Goal: Task Accomplishment & Management: Use online tool/utility

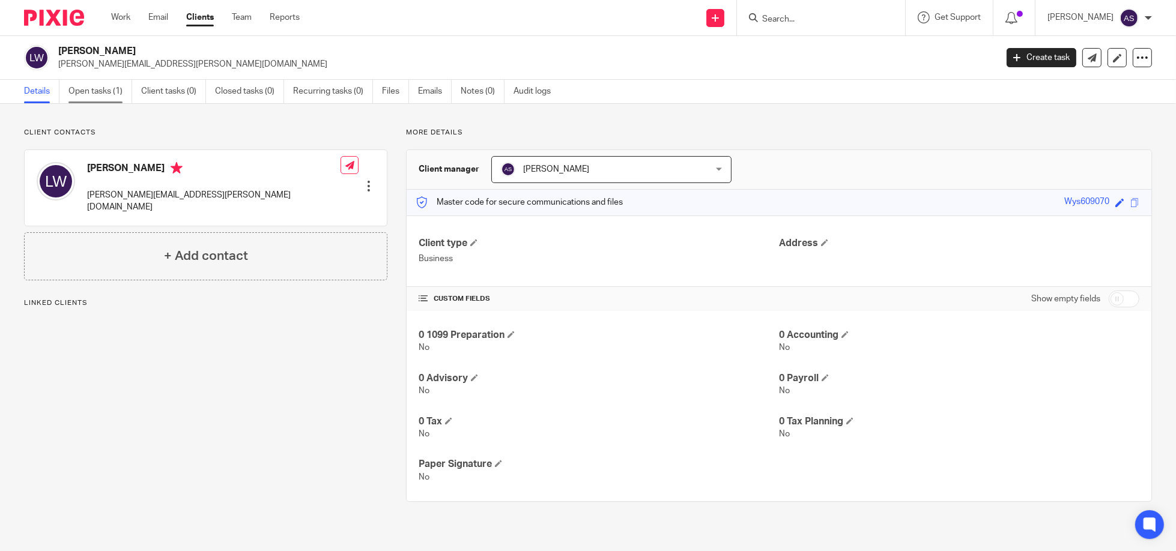
click at [88, 88] on link "Open tasks (1)" at bounding box center [100, 91] width 64 height 23
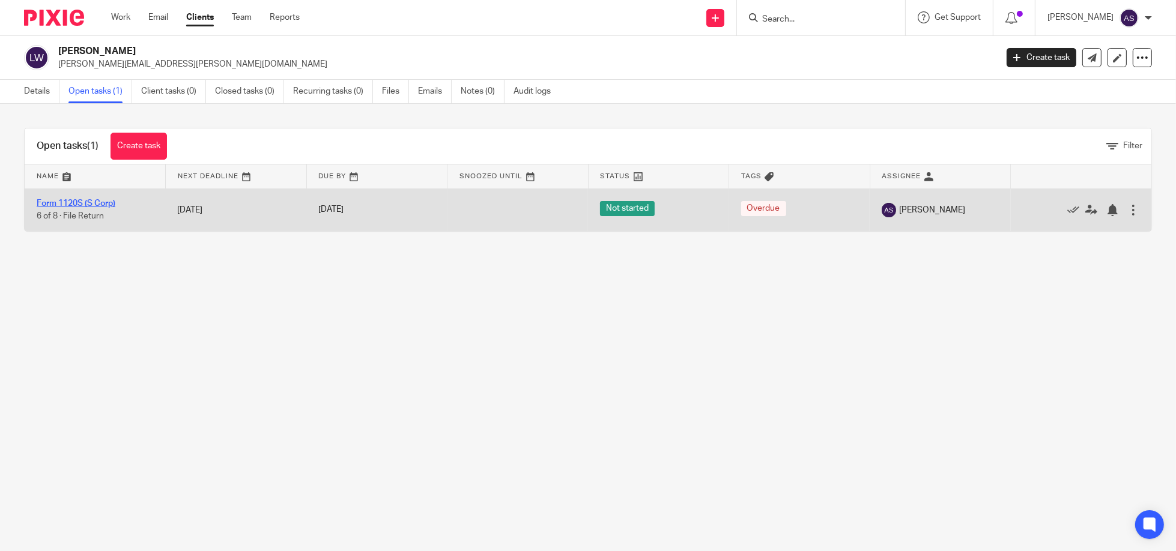
click at [97, 201] on link "Form 1120S (S Corp)" at bounding box center [76, 203] width 79 height 8
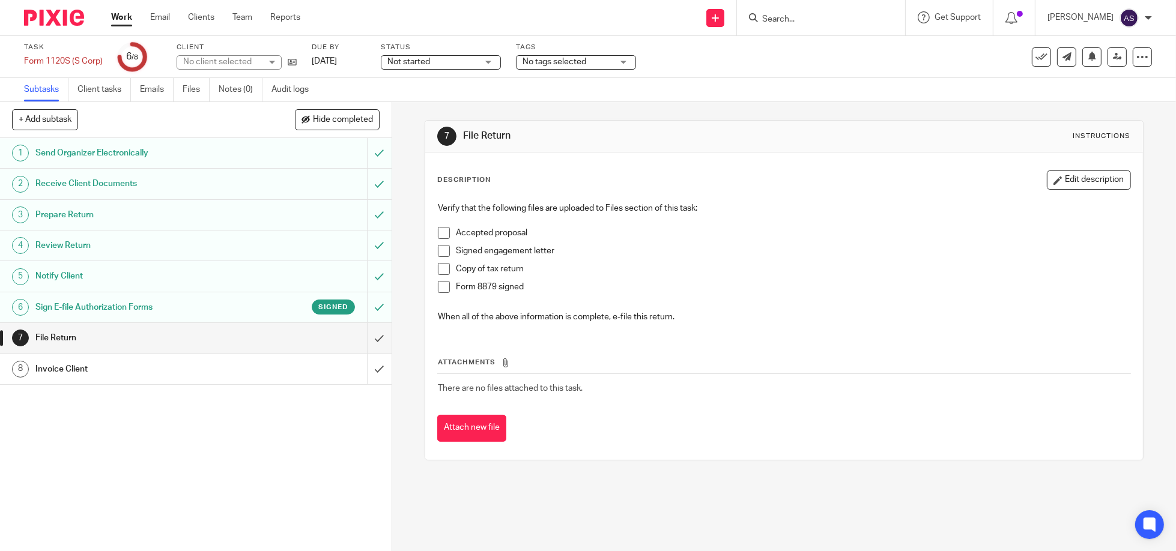
click at [178, 299] on h1 "Sign E-file Authorization Forms" at bounding box center [141, 307] width 213 height 18
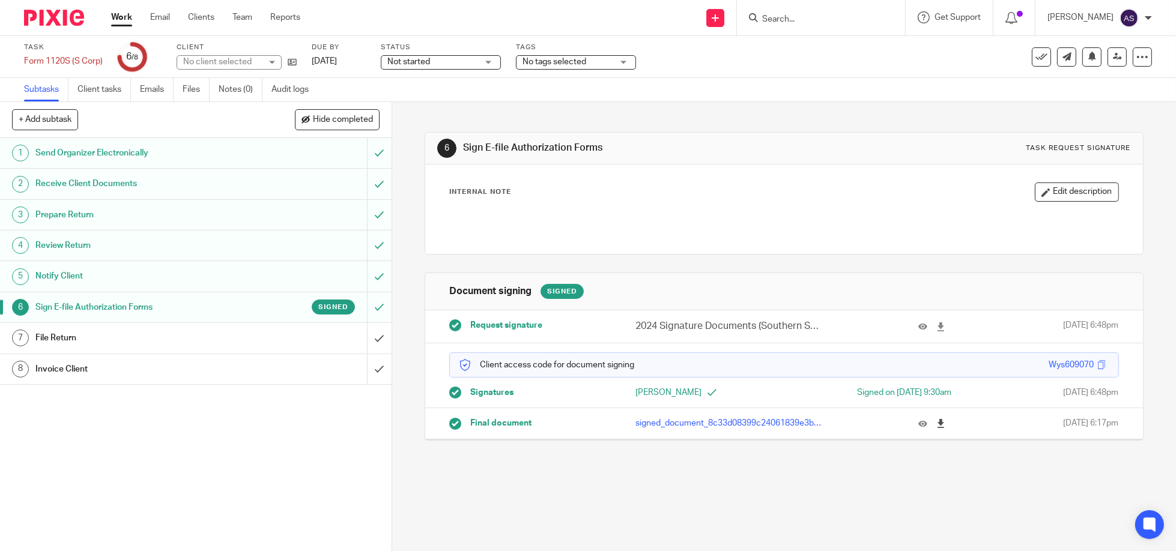
click at [936, 425] on icon at bounding box center [940, 423] width 9 height 9
